Goal: Use online tool/utility: Use online tool/utility

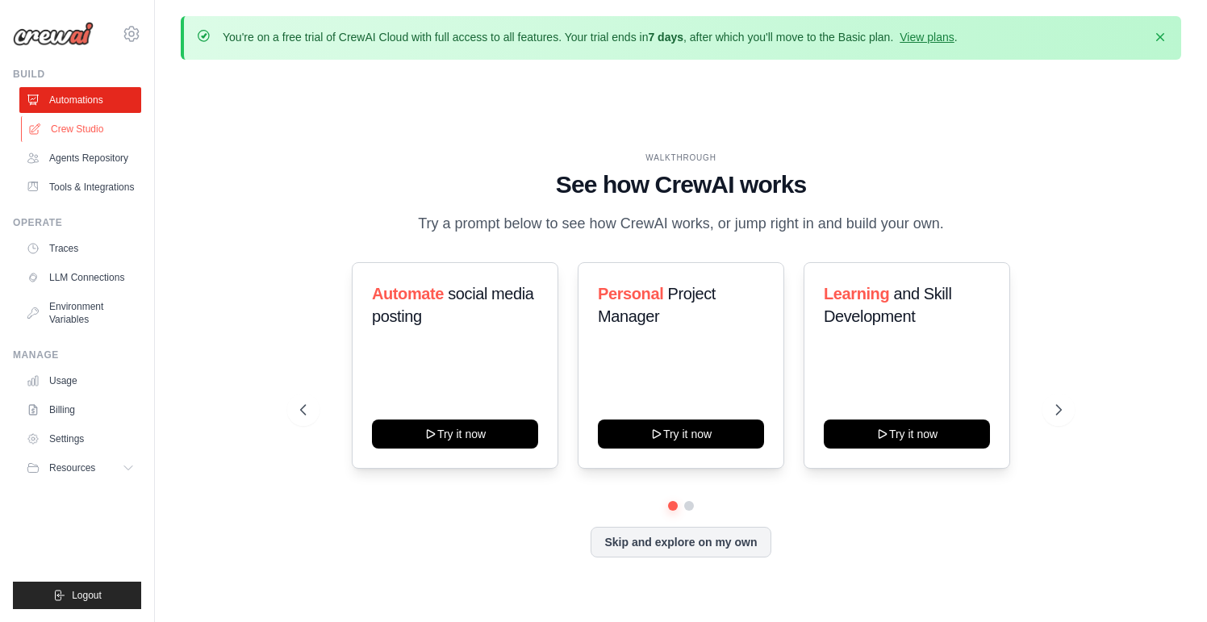
click at [96, 129] on link "Crew Studio" at bounding box center [82, 129] width 122 height 26
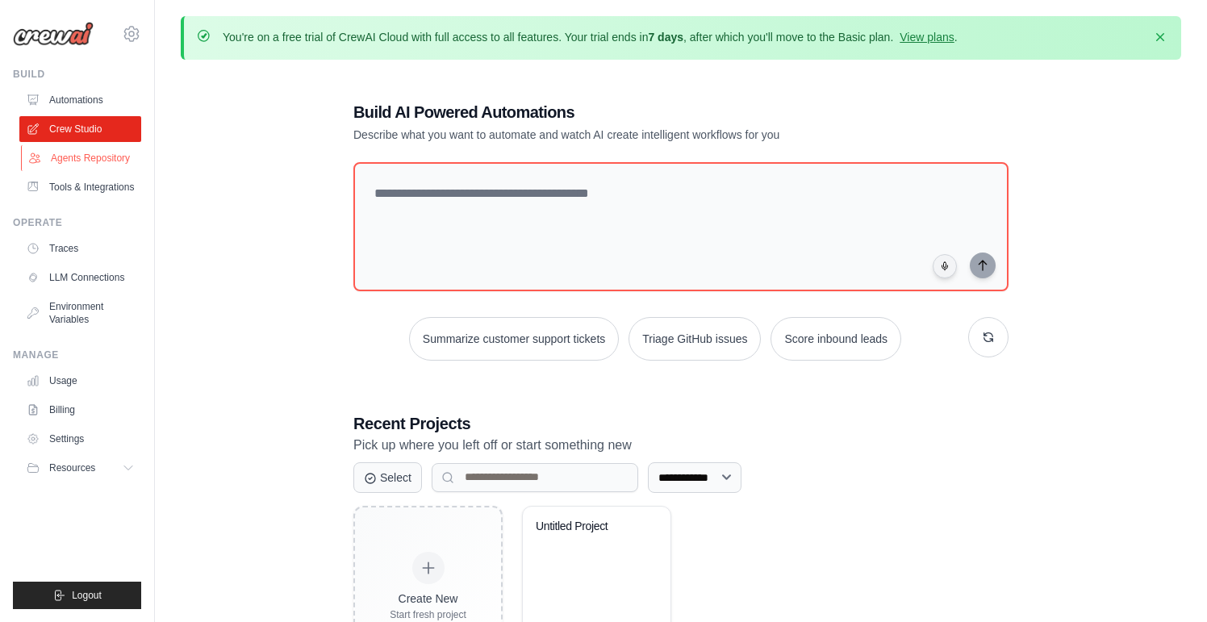
click at [107, 156] on link "Agents Repository" at bounding box center [82, 158] width 122 height 26
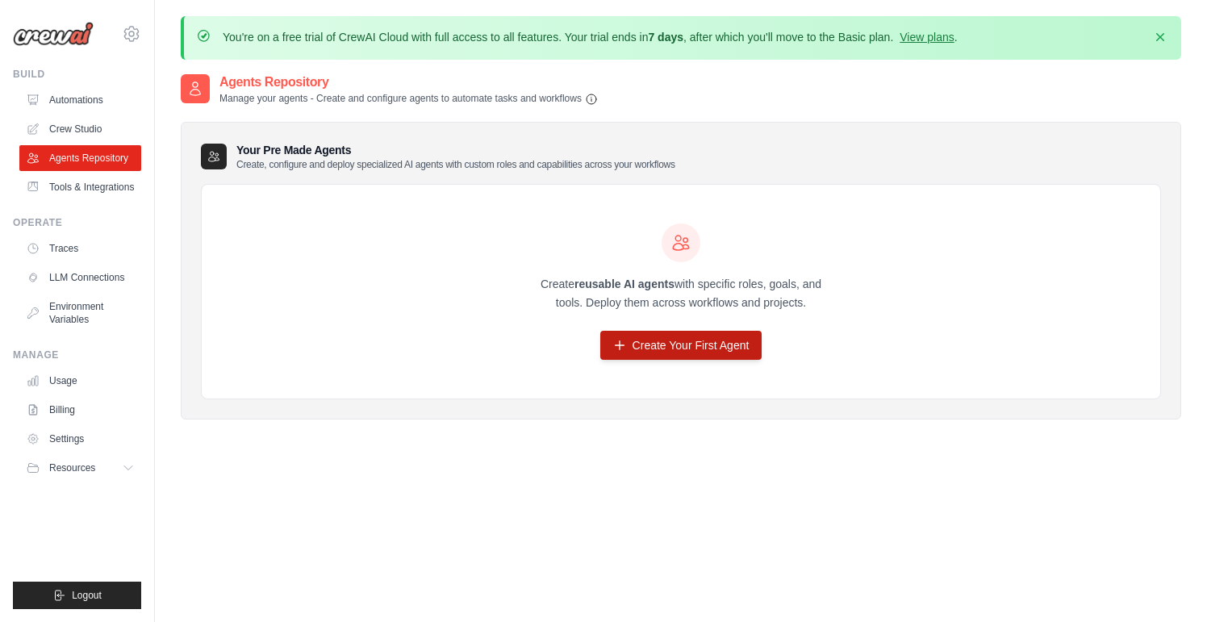
click at [635, 336] on link "Create Your First Agent" at bounding box center [681, 345] width 162 height 29
click at [90, 183] on link "Tools & Integrations" at bounding box center [82, 187] width 122 height 26
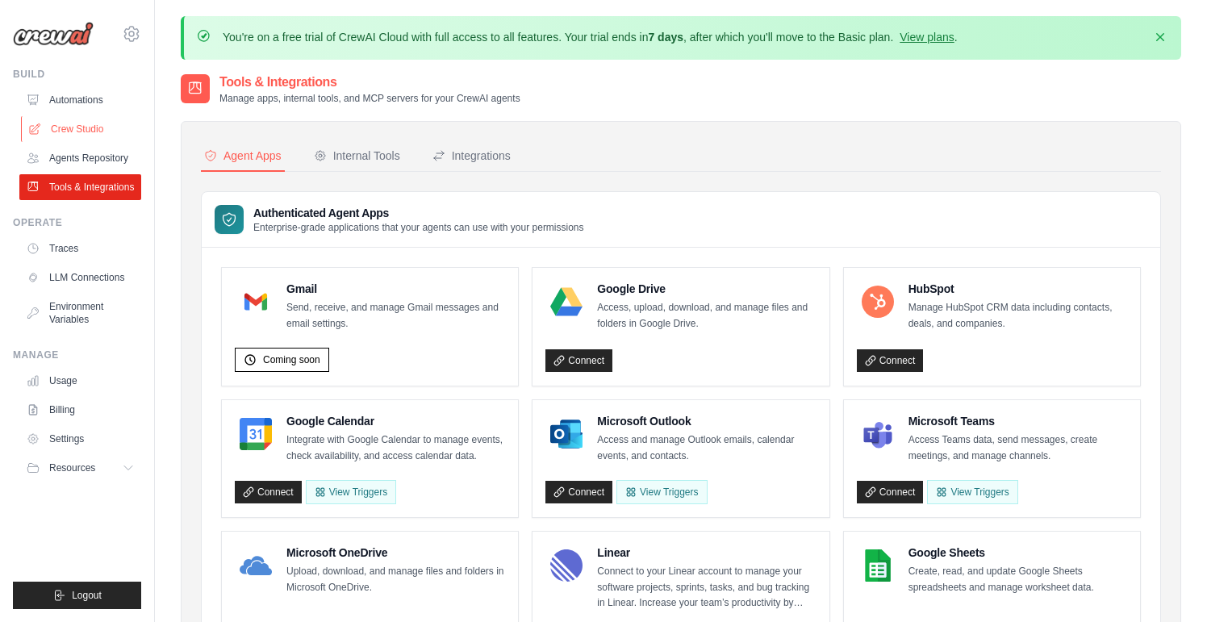
click at [87, 127] on link "Crew Studio" at bounding box center [82, 129] width 122 height 26
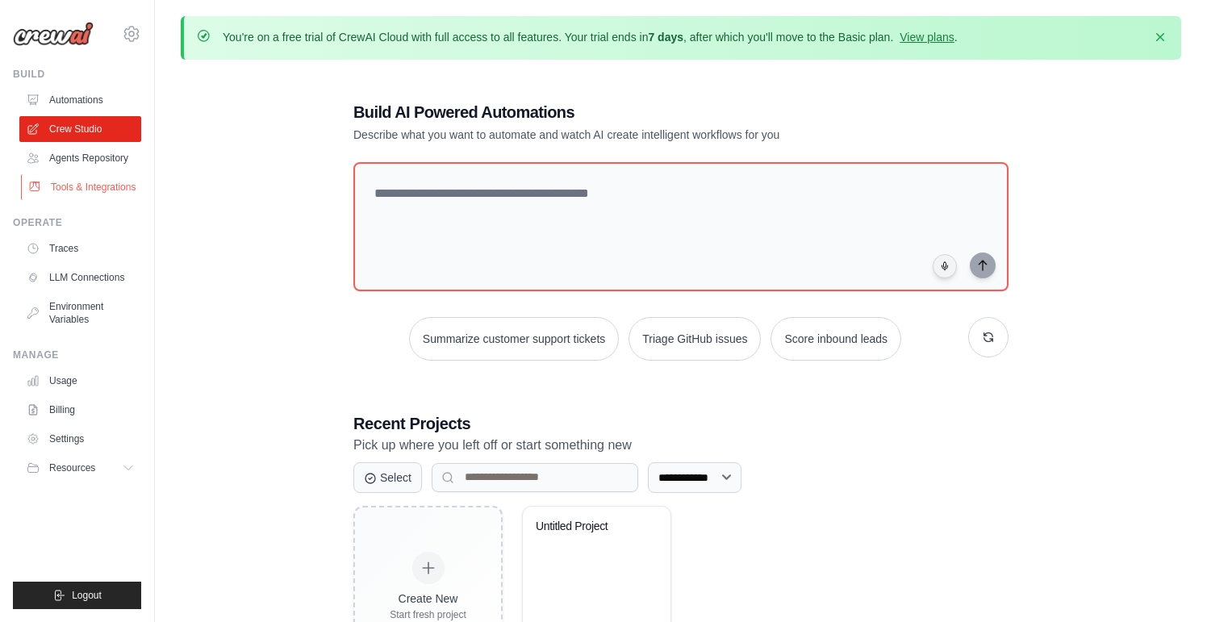
click at [94, 190] on link "Tools & Integrations" at bounding box center [82, 187] width 122 height 26
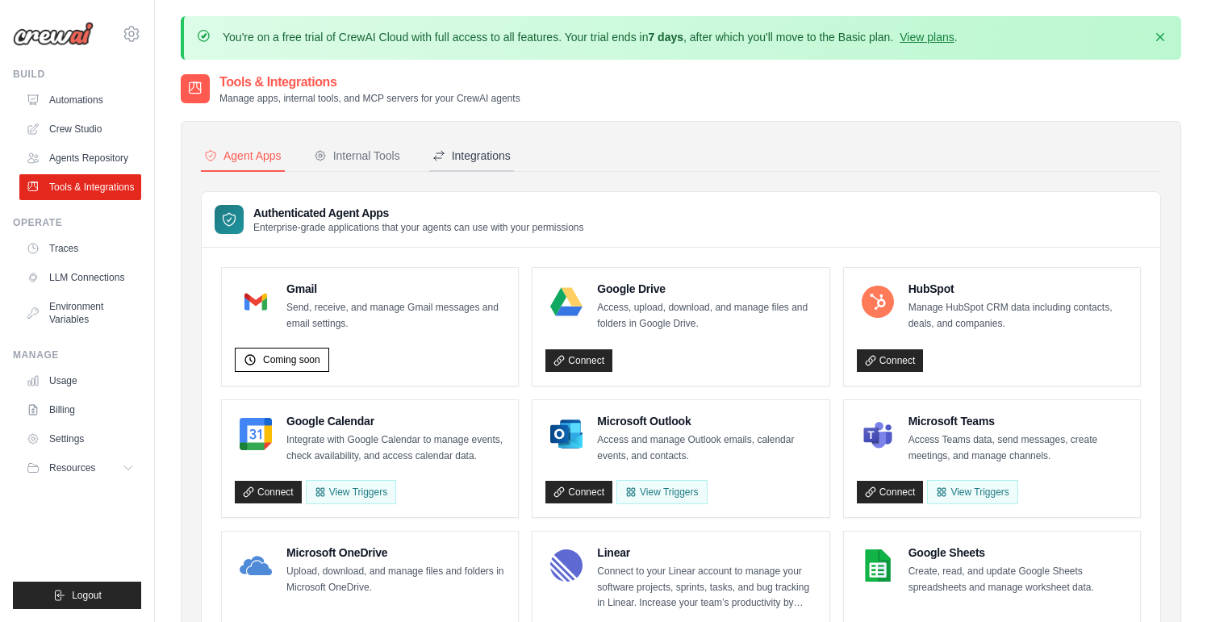
click at [454, 159] on div "Integrations" at bounding box center [471, 156] width 78 height 16
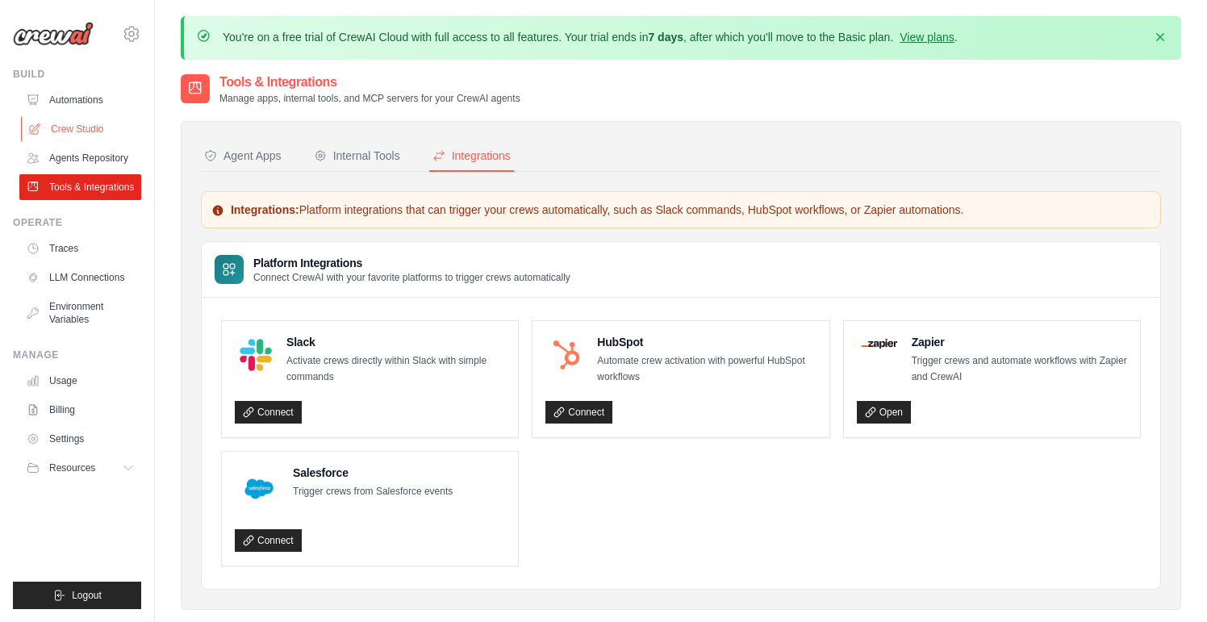
click at [95, 126] on link "Crew Studio" at bounding box center [82, 129] width 122 height 26
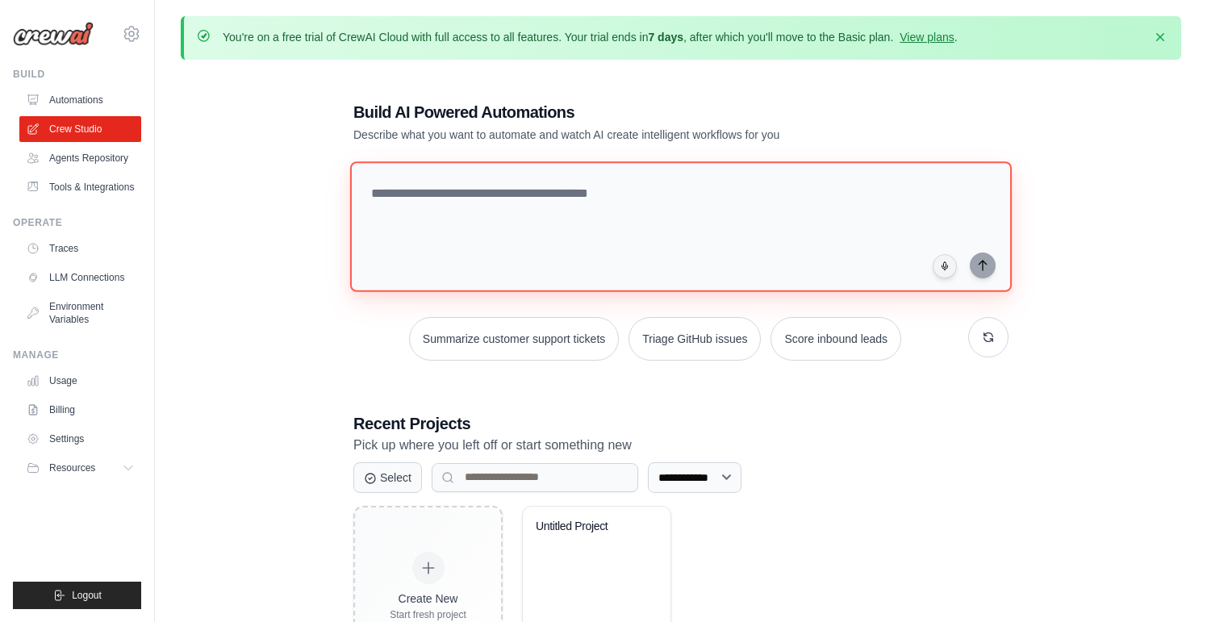
click at [440, 204] on textarea at bounding box center [680, 226] width 661 height 131
paste textarea "**********"
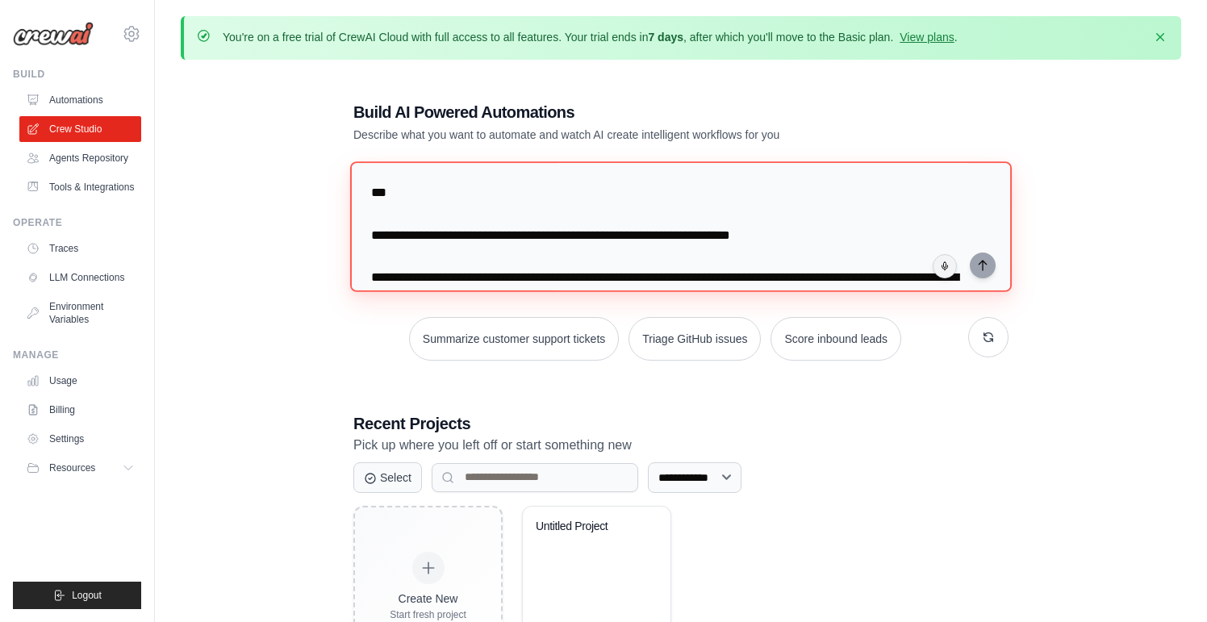
scroll to position [1453, 0]
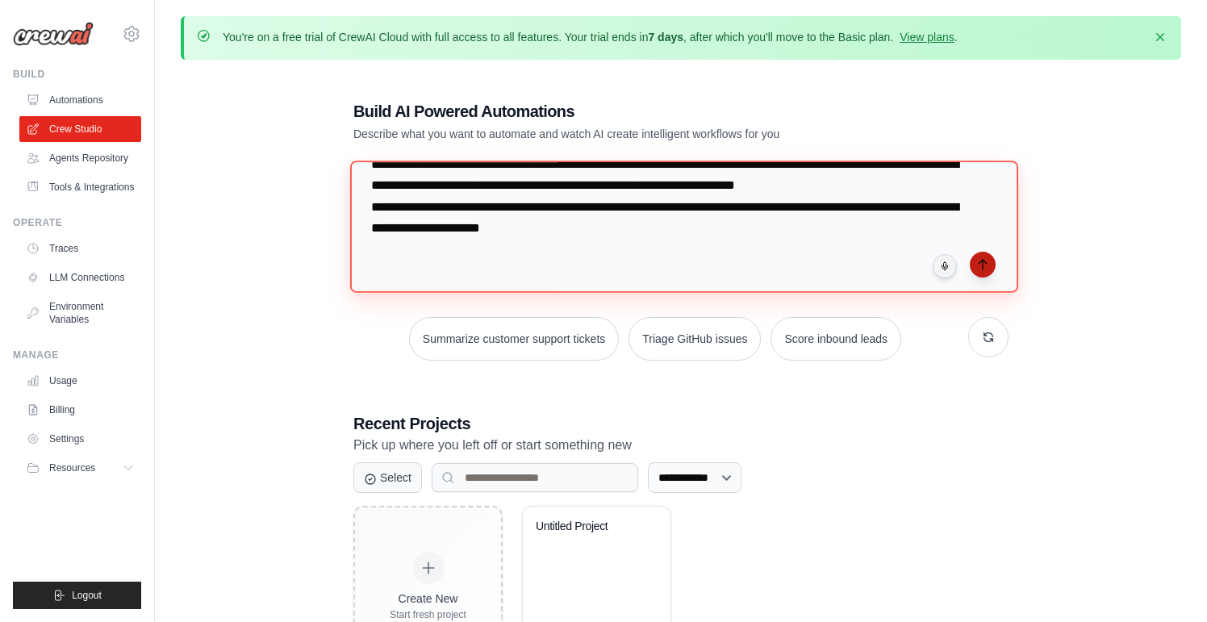
type textarea "**********"
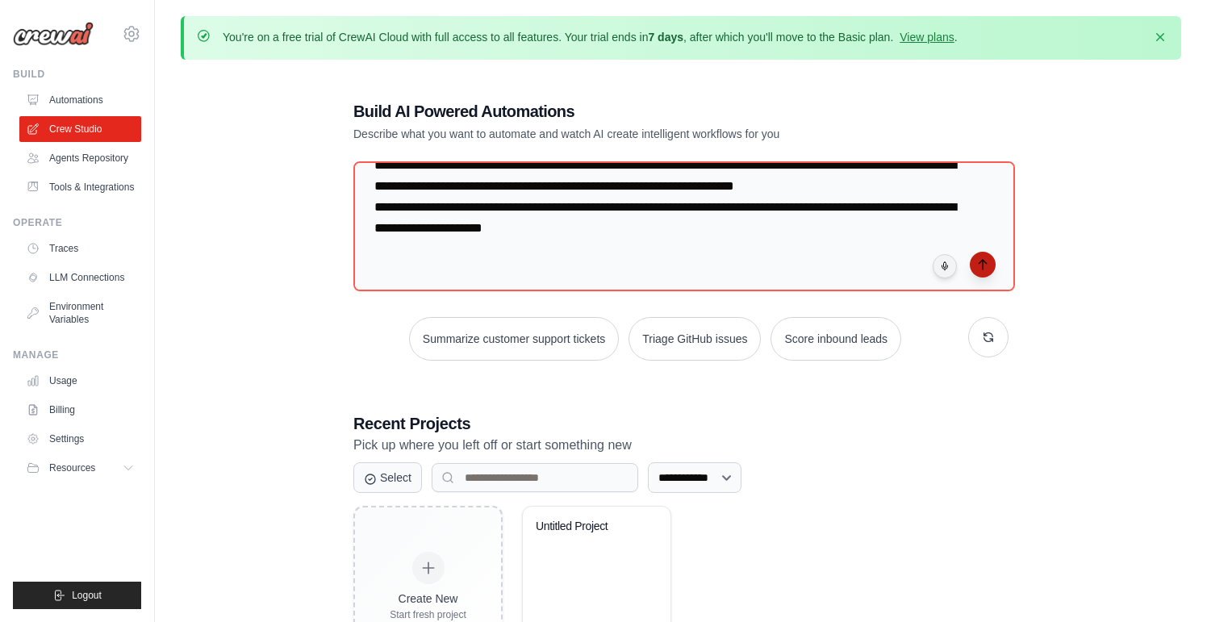
click at [986, 261] on icon "submit" at bounding box center [982, 264] width 13 height 13
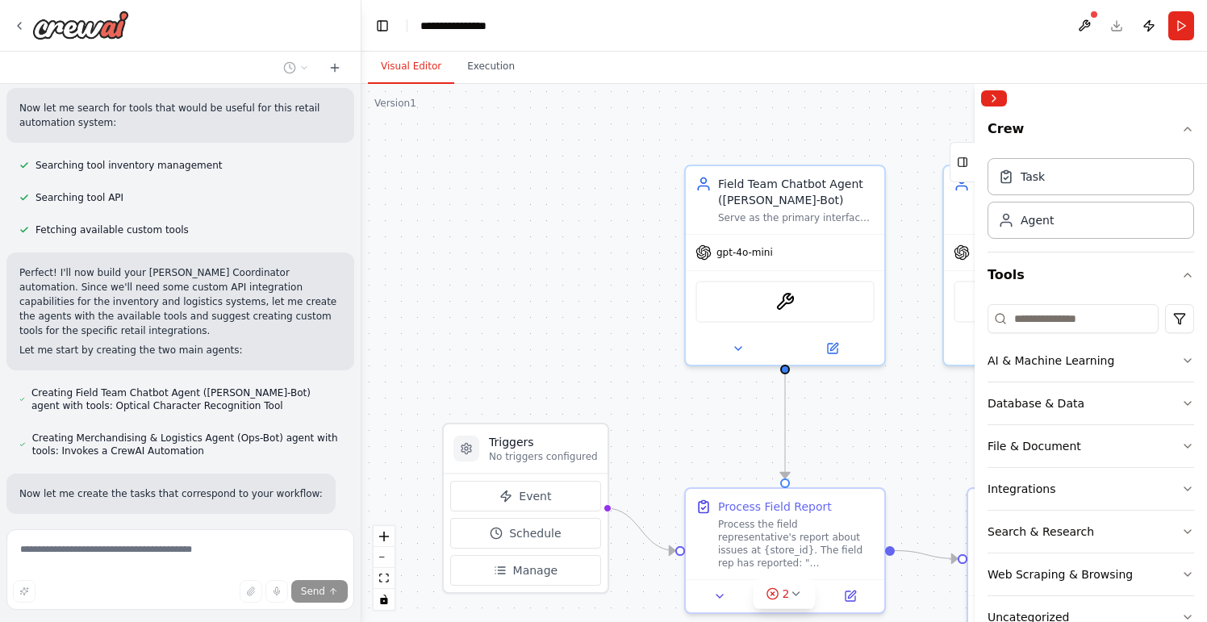
scroll to position [1544, 0]
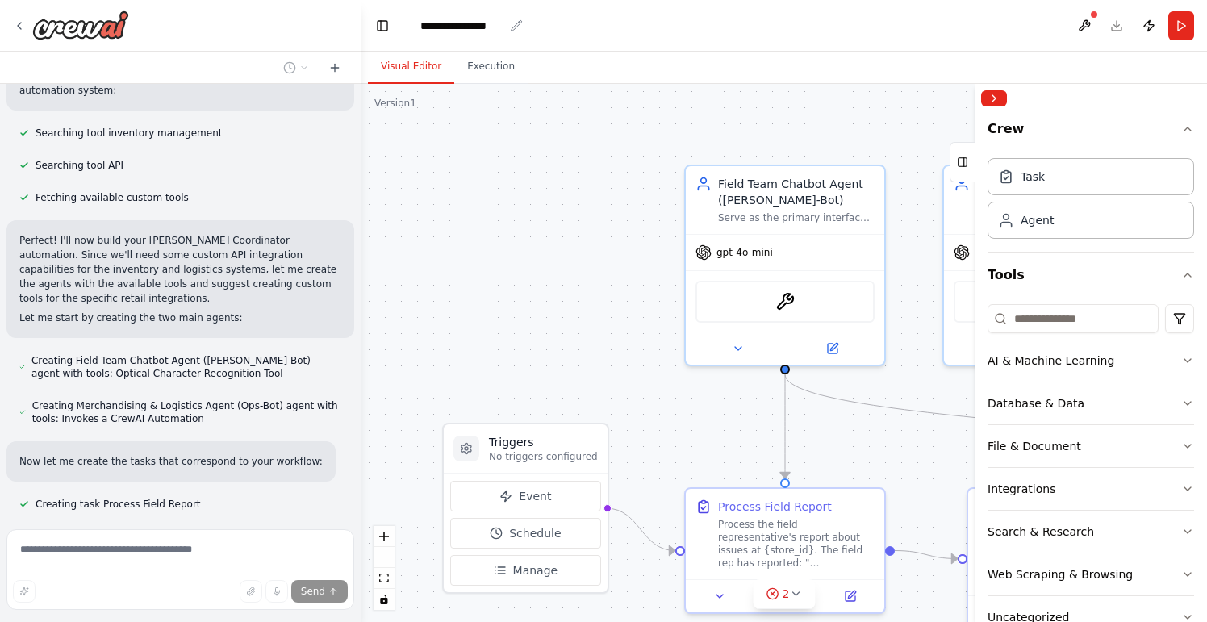
click at [479, 25] on div "**********" at bounding box center [461, 26] width 83 height 16
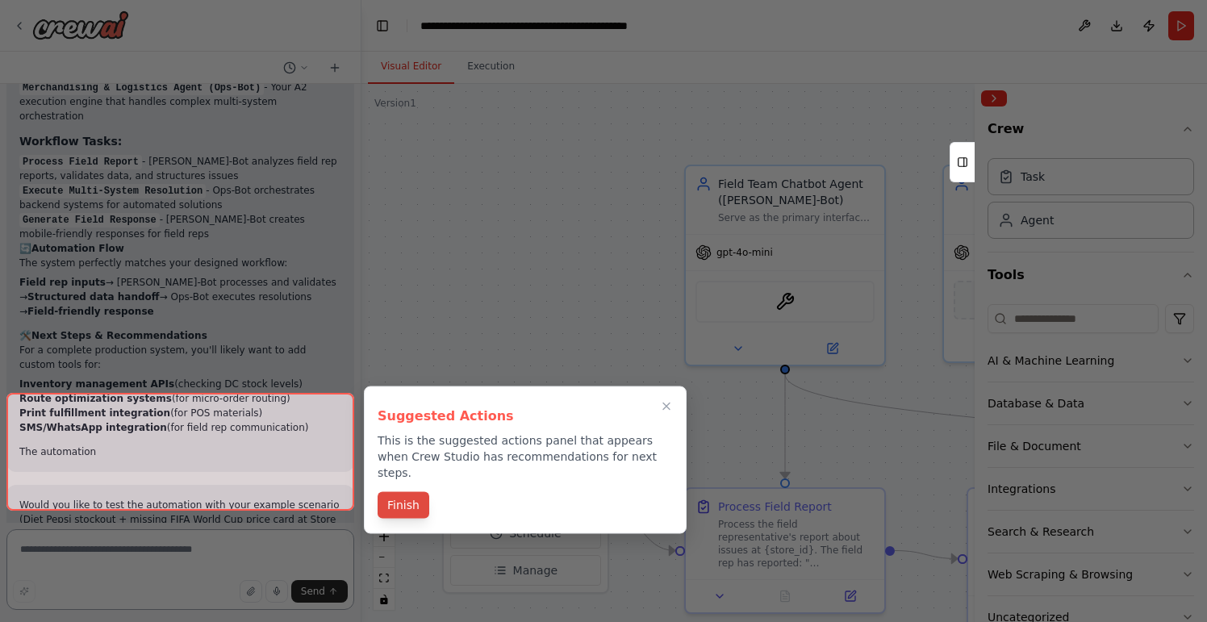
scroll to position [2529, 0]
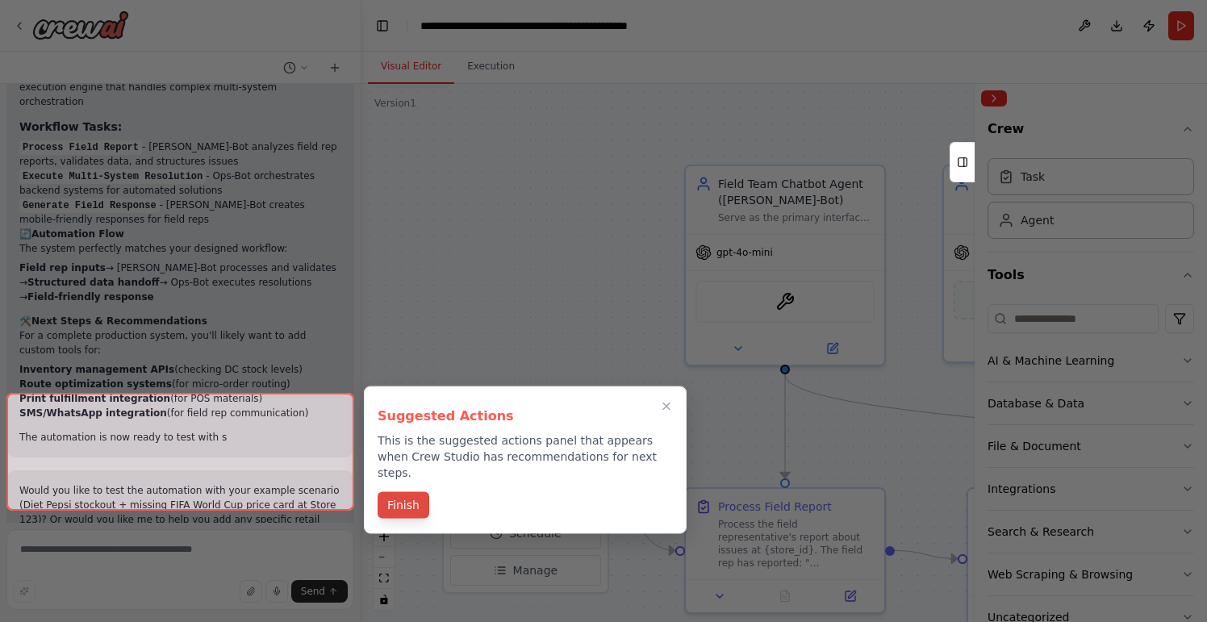
click at [411, 495] on button "Finish" at bounding box center [403, 505] width 52 height 27
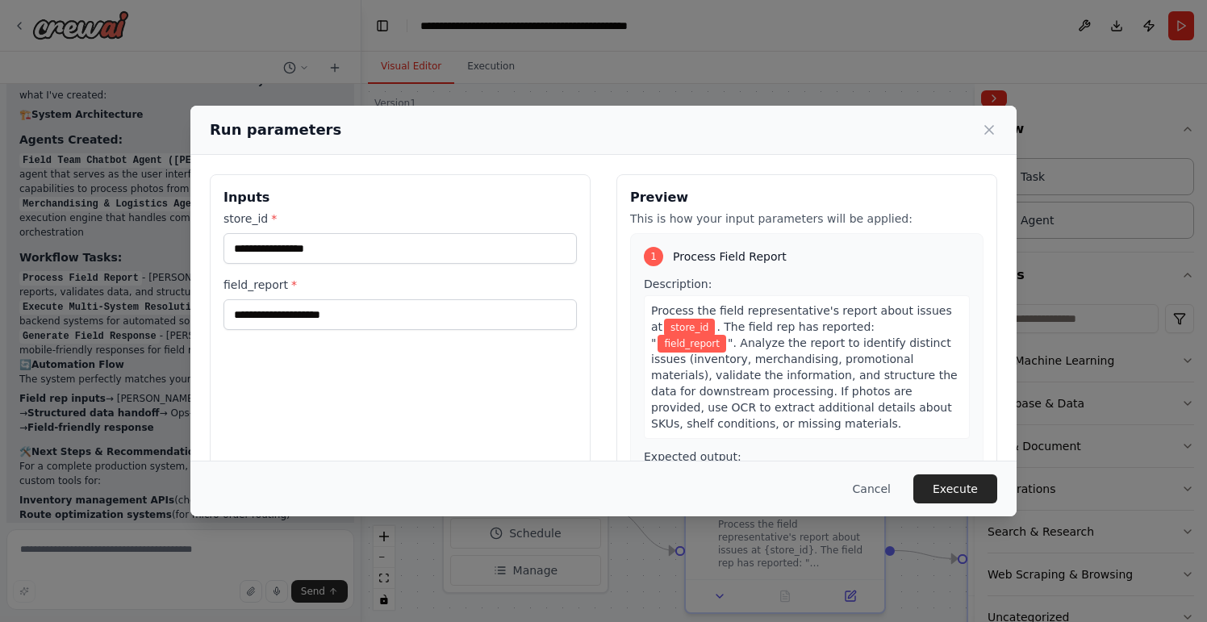
scroll to position [6, 0]
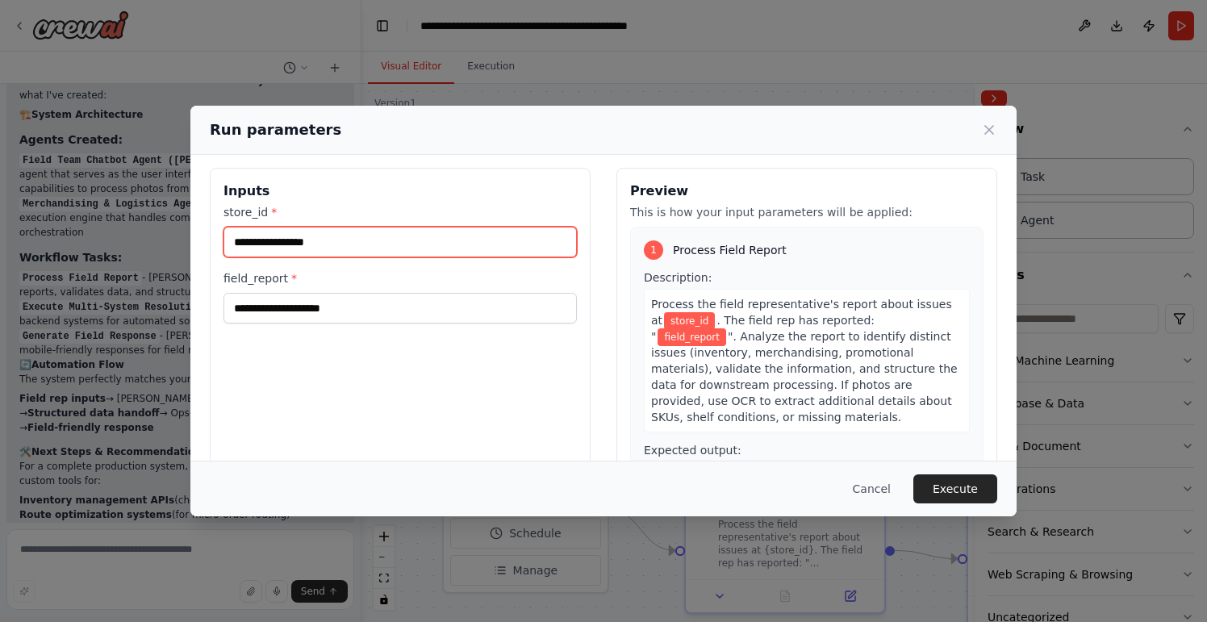
click at [396, 248] on input "store_id *" at bounding box center [399, 242] width 353 height 31
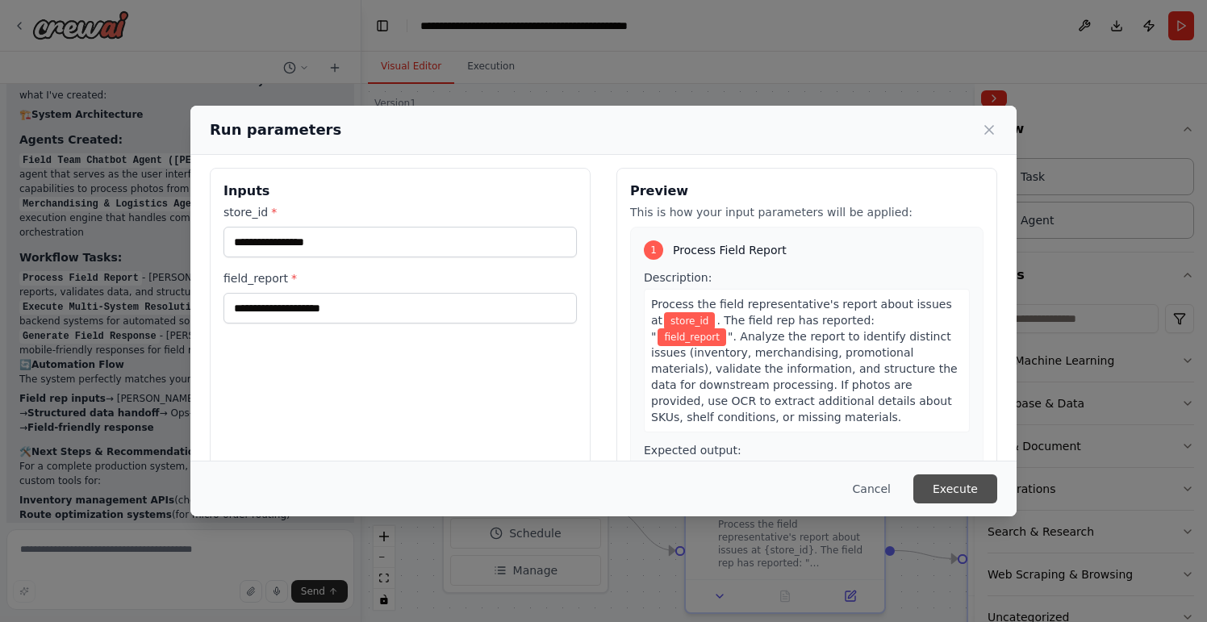
click at [945, 486] on button "Execute" at bounding box center [955, 488] width 84 height 29
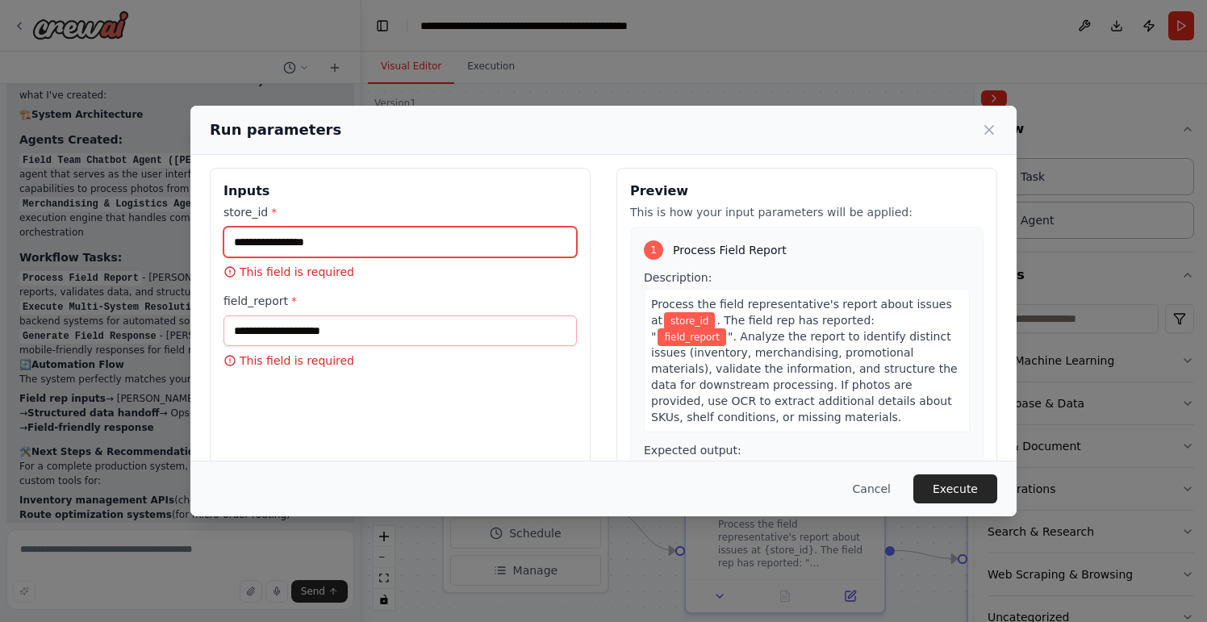
click at [418, 237] on input "store_id *" at bounding box center [399, 242] width 353 height 31
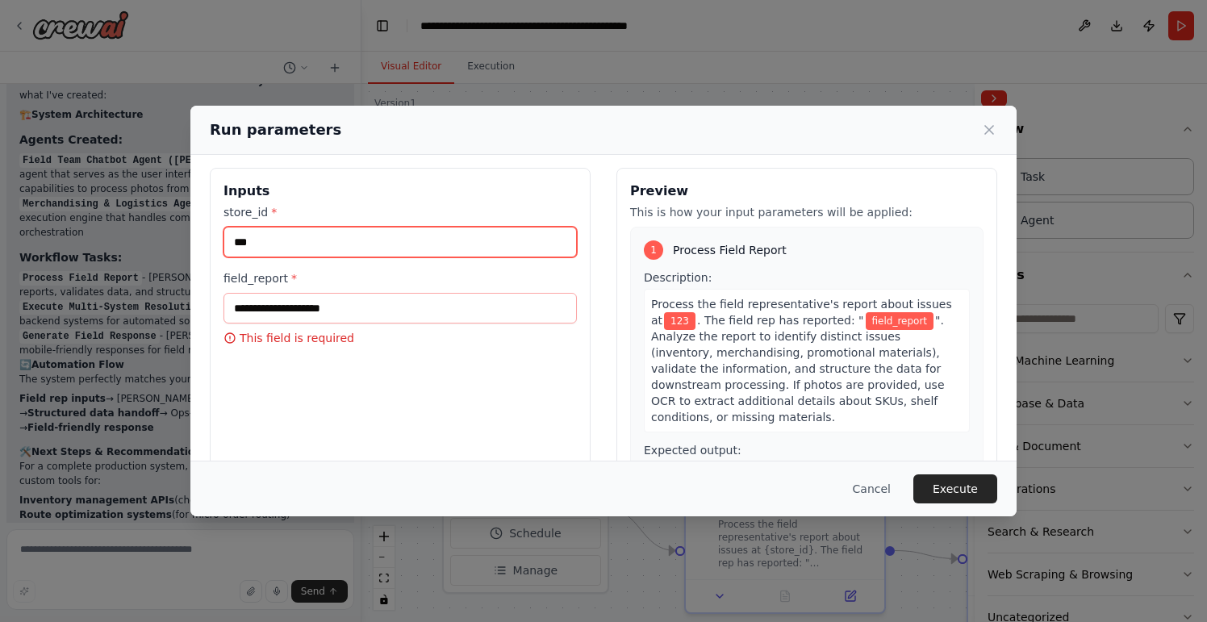
type input "***"
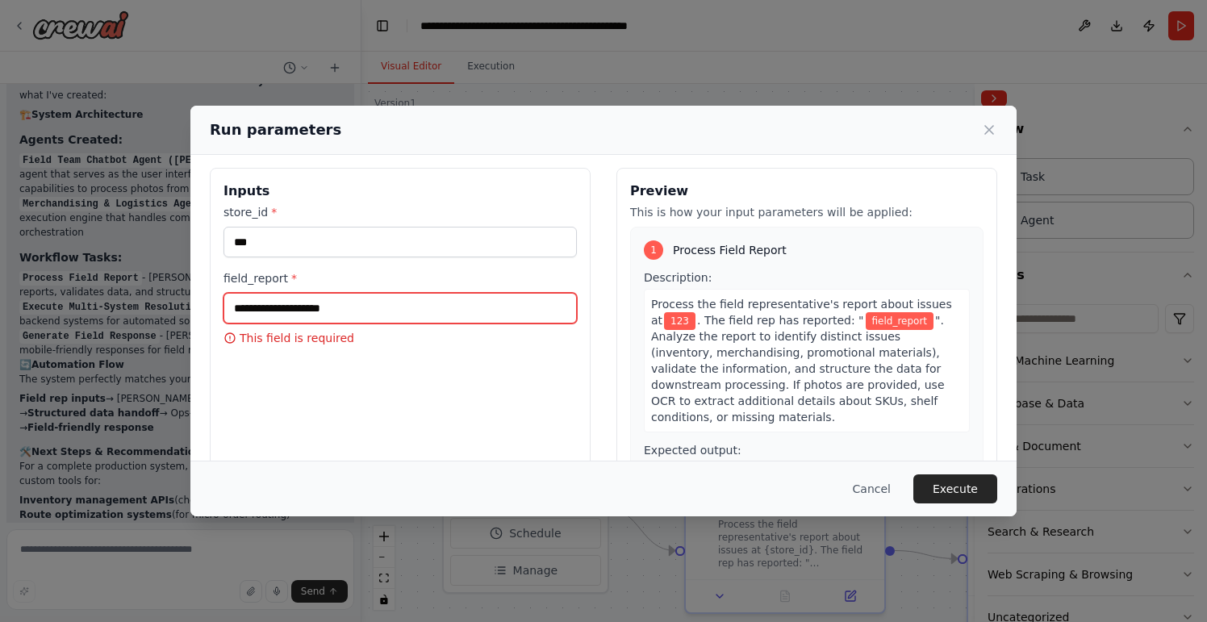
click at [398, 311] on input "field_report *" at bounding box center [399, 308] width 353 height 31
type input "**********"
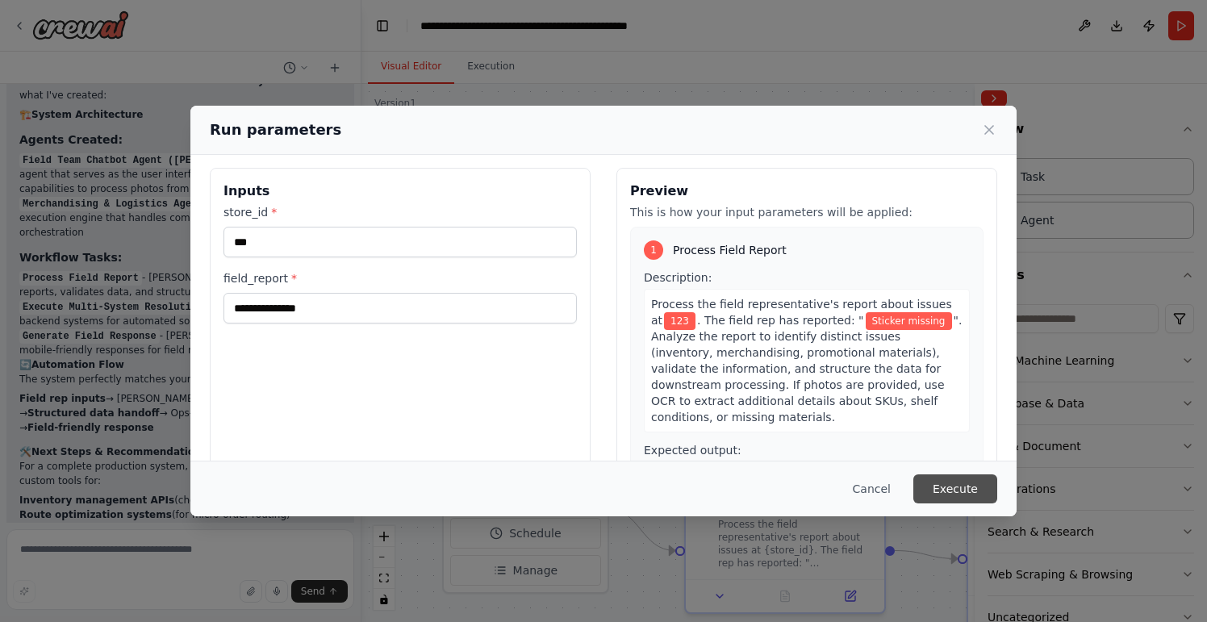
click at [950, 485] on button "Execute" at bounding box center [955, 488] width 84 height 29
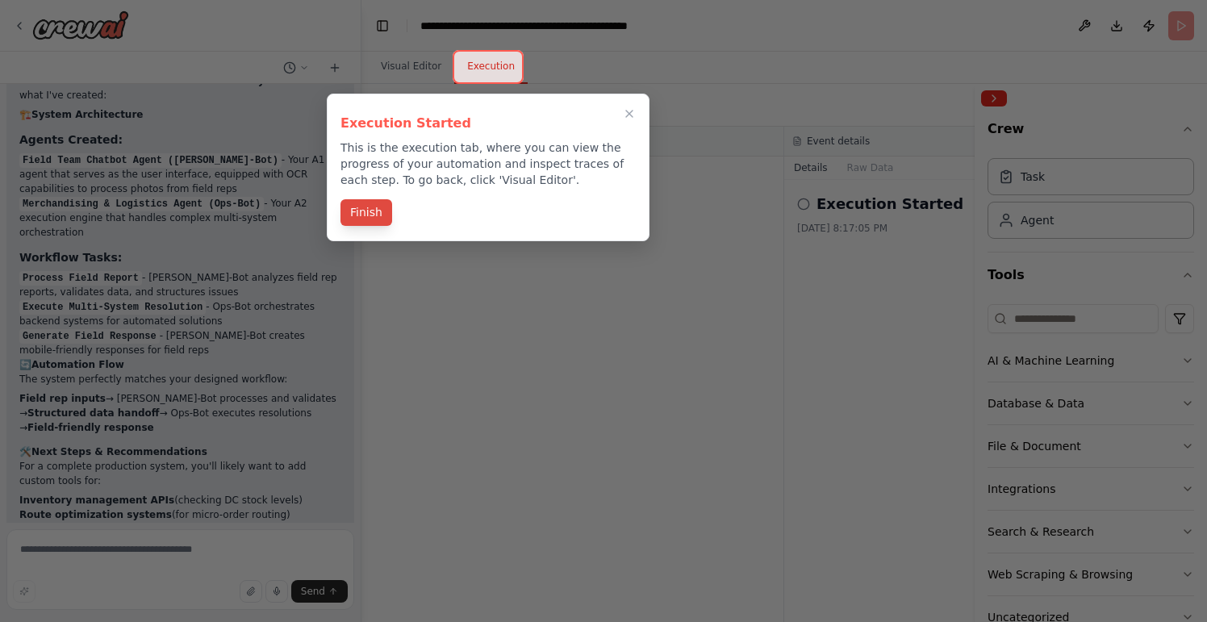
click at [373, 216] on button "Finish" at bounding box center [366, 212] width 52 height 27
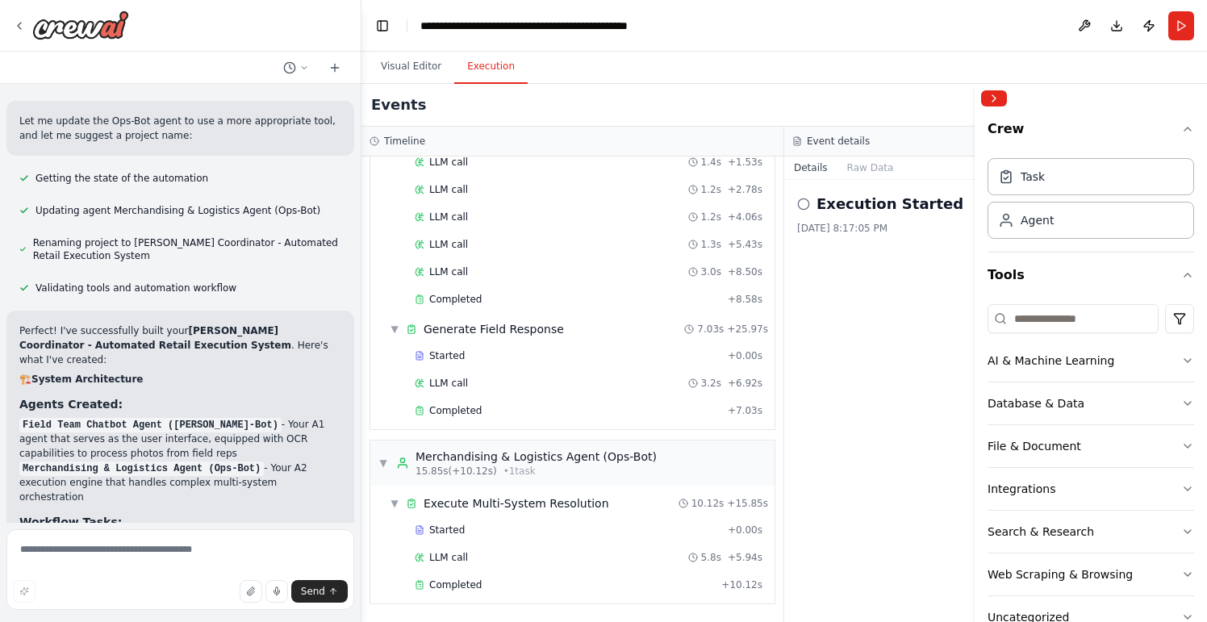
scroll to position [2142, 0]
